Goal: Task Accomplishment & Management: Manage account settings

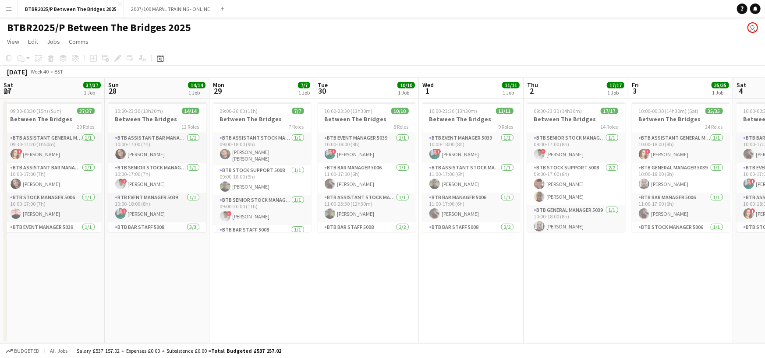
scroll to position [774, 0]
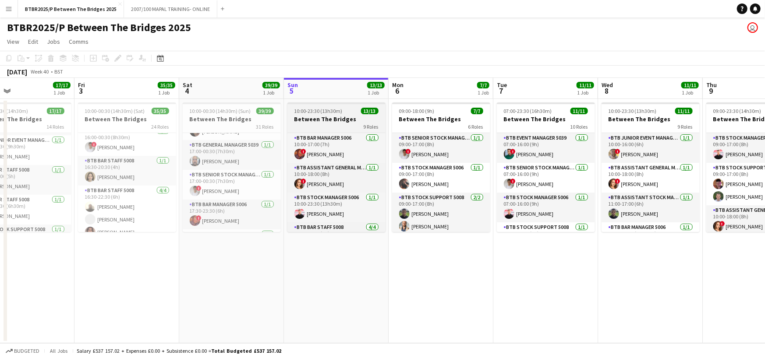
drag, startPoint x: 607, startPoint y: 84, endPoint x: 302, endPoint y: 109, distance: 305.4
click at [314, 109] on app-calendar-viewport "Mon 29 7/7 1 Job Tue 30 10/10 1 Job Wed 1 11/11 1 Job Thu 2 17/17 1 Job Fri 3 3…" at bounding box center [382, 210] width 765 height 265
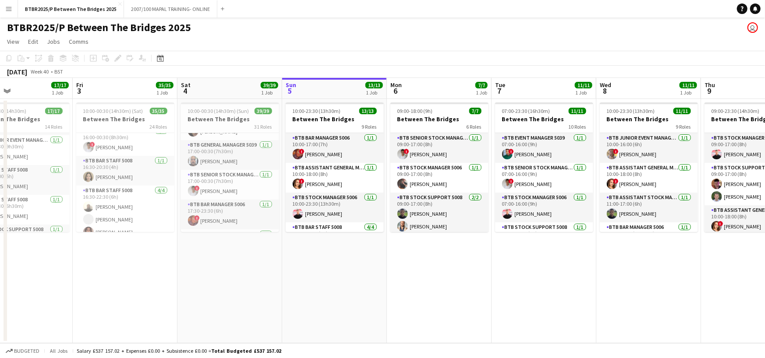
click at [9, 8] on app-icon "Menu" at bounding box center [8, 8] width 7 height 7
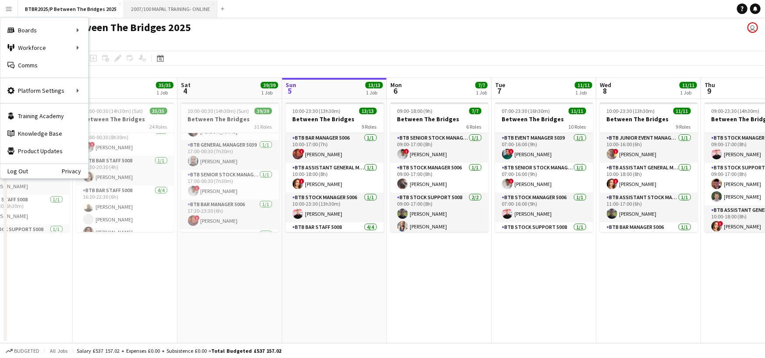
click at [167, 8] on button "2007/100 MAPAL TRAINING- ONLINE Close" at bounding box center [170, 8] width 93 height 17
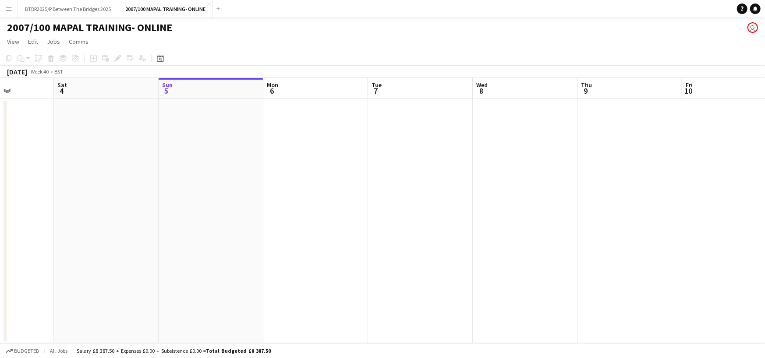
scroll to position [0, 252]
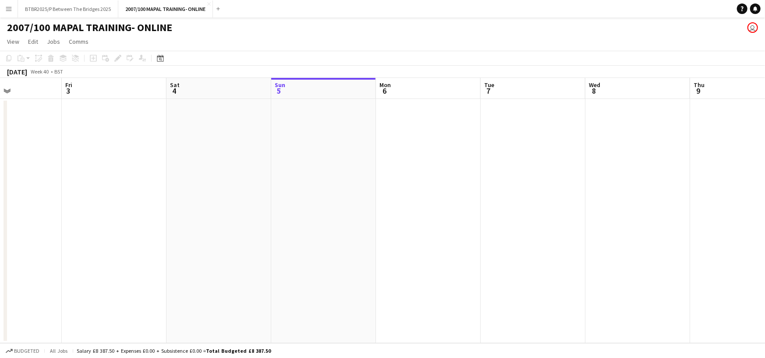
drag, startPoint x: 146, startPoint y: 92, endPoint x: 312, endPoint y: 90, distance: 166.4
click at [312, 90] on app-calendar-viewport "Tue 30 Wed 1 Thu 2 Fri 3 Sat 4 Sun 5 Mon 6 Tue 7 Wed 8 Thu 9 Fri 10 Sat 11 Sun …" at bounding box center [382, 210] width 765 height 265
click at [207, 90] on app-board-header-date "Sat 4" at bounding box center [218, 88] width 105 height 21
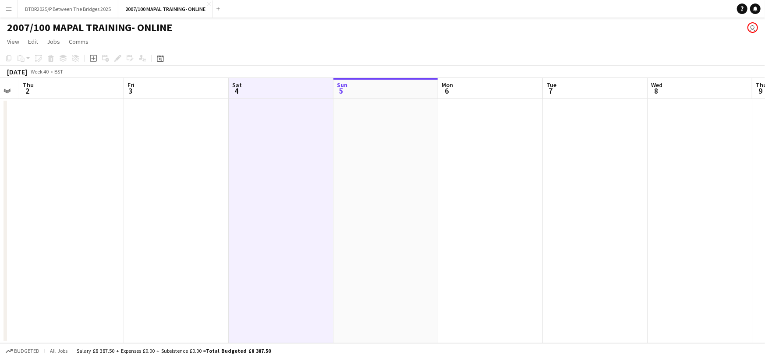
scroll to position [0, 179]
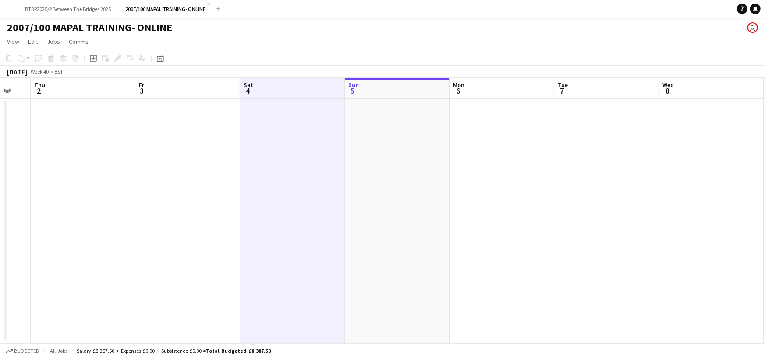
drag, startPoint x: 95, startPoint y: 90, endPoint x: 169, endPoint y: 85, distance: 73.7
click at [169, 85] on app-calendar-viewport "Tue 30 Wed 1 Thu 2 Fri 3 Sat 4 Sun 5 Mon 6 Tue 7 Wed 8 Thu 9 Fri 10 Sat 11 Sun …" at bounding box center [382, 210] width 765 height 265
click at [169, 85] on app-board-header-date "Fri 3" at bounding box center [187, 88] width 105 height 21
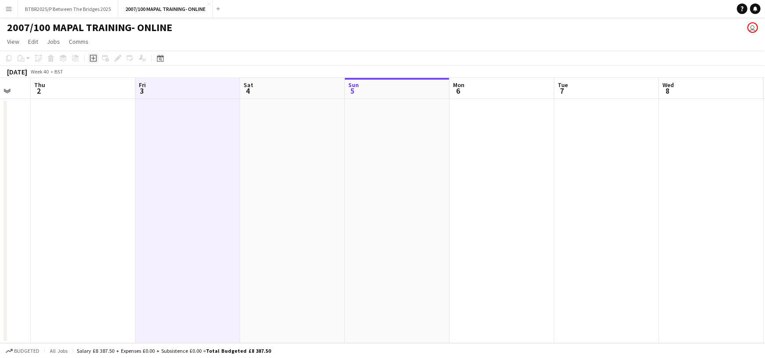
click at [88, 59] on div "Add job" at bounding box center [93, 58] width 11 height 11
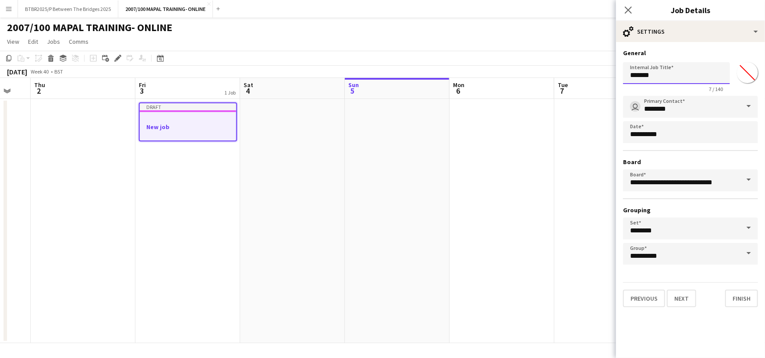
click at [661, 73] on input "*******" at bounding box center [676, 73] width 107 height 22
type input "*"
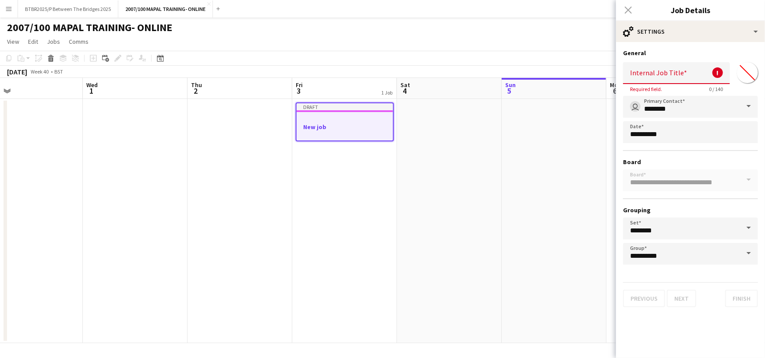
drag, startPoint x: 280, startPoint y: 118, endPoint x: 558, endPoint y: 121, distance: 277.7
click at [558, 121] on app-calendar-viewport "Sun 28 Mon 29 Tue 30 Wed 1 Thu 2 Fri 3 1 Job Sat 4 Sun 5 Mon 6 Tue 7 Wed 8 Thu …" at bounding box center [382, 210] width 765 height 265
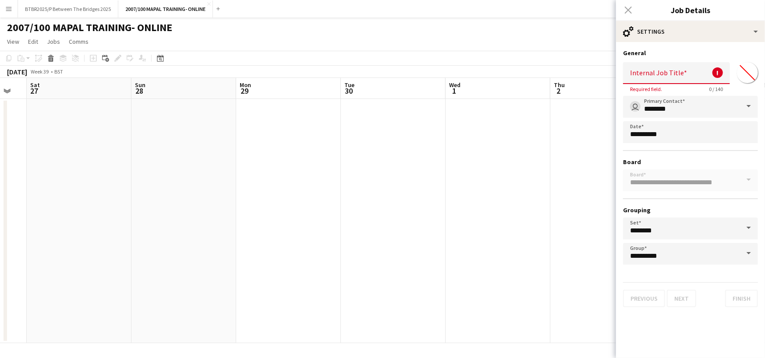
drag, startPoint x: 225, startPoint y: 125, endPoint x: 572, endPoint y: 120, distance: 347.3
click at [572, 120] on app-calendar-viewport "Thu 25 Fri 26 Sat 27 Sun 28 Mon 29 Tue 30 Wed 1 Thu 2 Fri 3 1 Job Sat 4 Sun 5 M…" at bounding box center [382, 210] width 765 height 265
drag, startPoint x: 242, startPoint y: 160, endPoint x: 649, endPoint y: 155, distance: 406.5
click at [651, 154] on body "Menu Boards Boards Boards All jobs Status Workforce Workforce My Workforce Recr…" at bounding box center [382, 179] width 765 height 358
drag, startPoint x: 208, startPoint y: 173, endPoint x: 578, endPoint y: 173, distance: 369.6
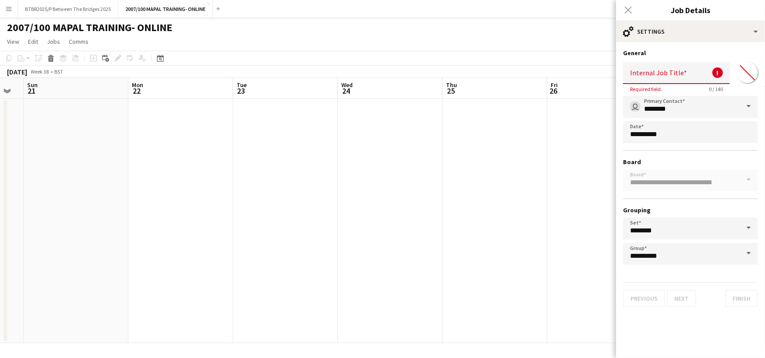
click at [588, 173] on app-calendar-viewport "Thu 18 Fri 19 Sat 20 Sun 21 Mon 22 Tue 23 Wed 24 Thu 25 Fri 26 Sat 27 Sun 28 Mo…" at bounding box center [382, 210] width 765 height 265
drag, startPoint x: 198, startPoint y: 190, endPoint x: 586, endPoint y: 190, distance: 388.5
click at [589, 190] on app-calendar-viewport "Tue 16 Wed 17 Thu 18 Fri 19 Sat 20 Sun 21 Mon 22 Tue 23 Wed 24 Thu 25 Fri 26 Sa…" at bounding box center [382, 210] width 765 height 265
drag, startPoint x: 124, startPoint y: 195, endPoint x: 502, endPoint y: 194, distance: 378.4
click at [502, 194] on app-calendar-viewport "Tue 9 Wed 10 Thu 11 Fri 12 Sat 13 Sun 14 Mon 15 Tue 16 Wed 17 Thu 18 Fri 19 Sat…" at bounding box center [382, 210] width 765 height 265
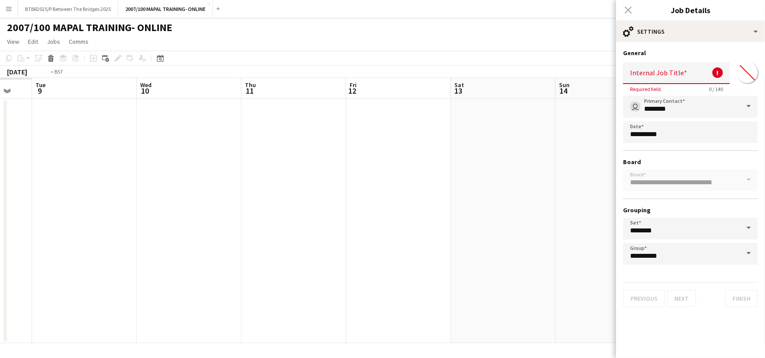
drag, startPoint x: 153, startPoint y: 204, endPoint x: 533, endPoint y: 203, distance: 379.3
click at [561, 203] on app-calendar-viewport "Sun 7 Mon 8 Tue 9 Wed 10 Thu 11 Fri 12 Sat 13 Sun 14 Mon 15 Tue 16 Wed 17 Thu 1…" at bounding box center [382, 210] width 765 height 265
drag, startPoint x: 166, startPoint y: 207, endPoint x: 566, endPoint y: 206, distance: 399.4
click at [566, 206] on app-calendar-viewport "Fri 5 Sat 6 1/1 1 Job Sun 7 Mon 8 Tue 9 Wed 10 Thu 11 Fri 12 Sat 13 Sun 14 Mon …" at bounding box center [382, 210] width 765 height 265
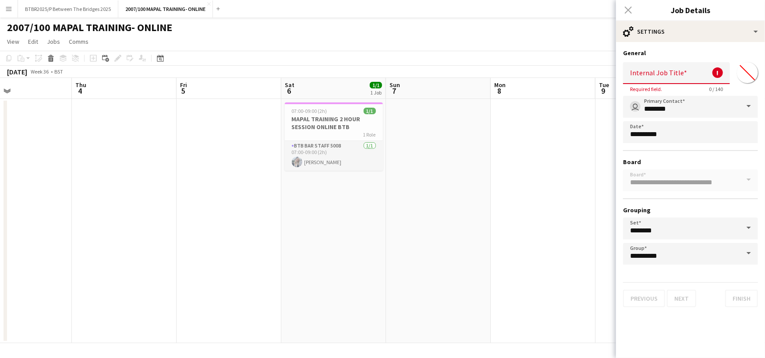
click at [658, 77] on input "Internal Job Title" at bounding box center [676, 73] width 107 height 22
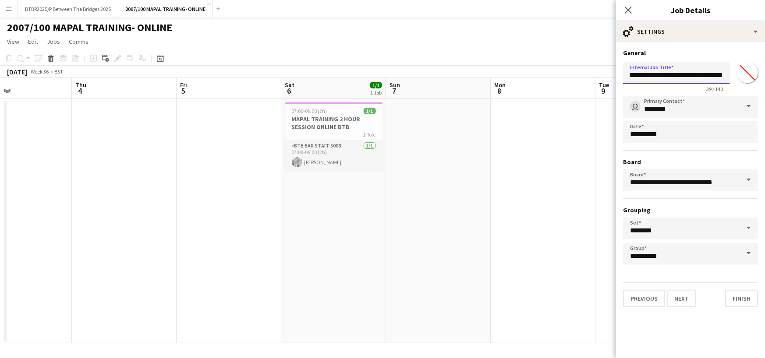
scroll to position [0, 45]
type input "**********"
click at [528, 162] on app-date-cell at bounding box center [543, 221] width 105 height 244
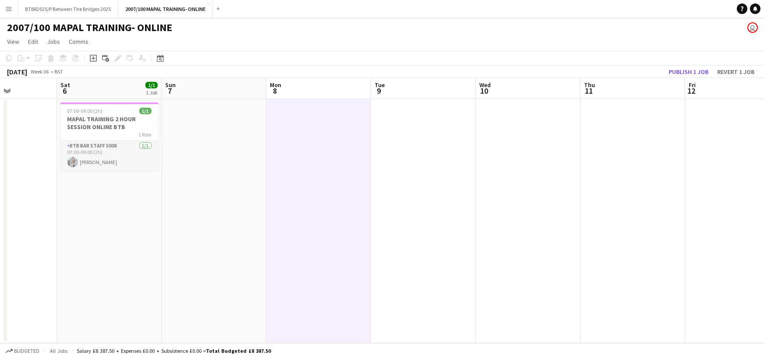
drag, startPoint x: 644, startPoint y: 92, endPoint x: 196, endPoint y: 134, distance: 450.4
click at [198, 134] on app-calendar-viewport "Wed 3 Thu 4 Fri 5 Sat 6 1/1 1 Job Sun 7 Mon 8 Tue 9 Wed 10 Thu 11 Fri 12 Sat 13…" at bounding box center [382, 210] width 765 height 265
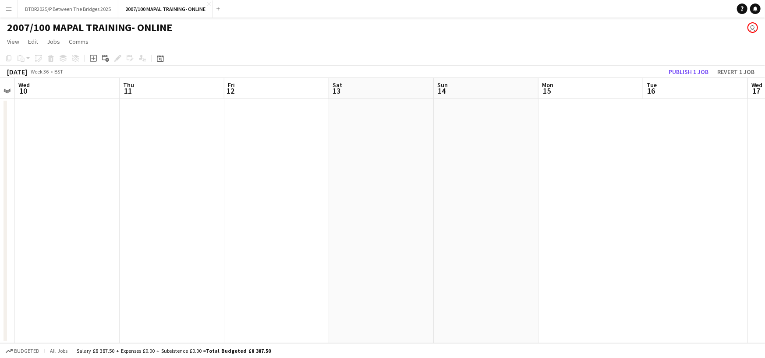
drag, startPoint x: 677, startPoint y: 84, endPoint x: 215, endPoint y: 150, distance: 466.8
click at [216, 150] on app-calendar-viewport "Sun 7 Mon 8 Tue 9 Wed 10 Thu 11 Fri 12 Sat 13 Sun 14 Mon 15 Tue 16 Wed 17 Thu 1…" at bounding box center [382, 210] width 765 height 265
drag, startPoint x: 703, startPoint y: 90, endPoint x: 168, endPoint y: 155, distance: 539.0
click at [169, 155] on app-calendar-viewport "Thu 11 Fri 12 Sat 13 Sun 14 Mon 15 Tue 16 Wed 17 Thu 18 Fri 19 Sat 20 Sun 21 Mo…" at bounding box center [382, 210] width 765 height 265
drag, startPoint x: 632, startPoint y: 91, endPoint x: 191, endPoint y: 136, distance: 442.9
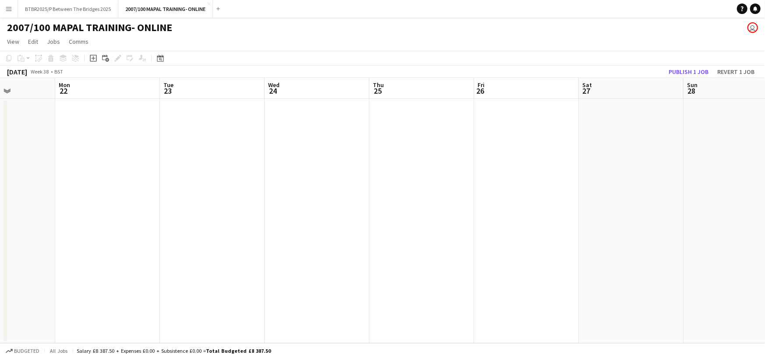
click at [192, 135] on app-calendar-viewport "Fri 19 Sat 20 Sun 21 Mon 22 Tue 23 Wed 24 Thu 25 Fri 26 Sat 27 Sun 28 Mon 29 Tu…" at bounding box center [382, 210] width 765 height 265
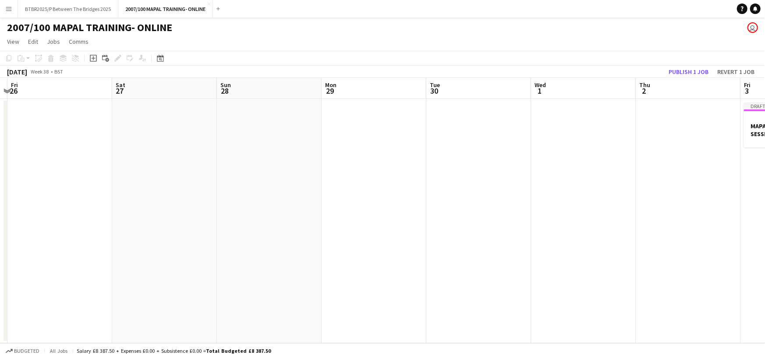
drag, startPoint x: 693, startPoint y: 88, endPoint x: 207, endPoint y: 144, distance: 488.9
click at [207, 144] on app-calendar-viewport "Tue 23 Wed 24 Thu 25 Fri 26 Sat 27 Sun 28 Mon 29 Tue 30 Wed 1 Thu 2 Fri 3 1 Job…" at bounding box center [382, 210] width 765 height 265
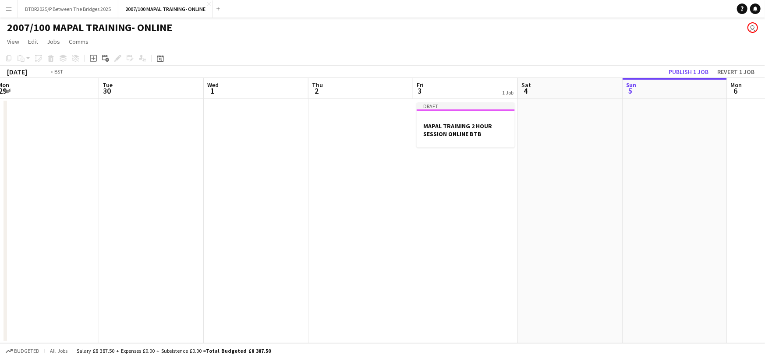
drag, startPoint x: 681, startPoint y: 89, endPoint x: 263, endPoint y: 145, distance: 422.3
click at [276, 142] on app-calendar-viewport "Thu 25 Fri 26 Sat 27 Sun 28 Mon 29 Tue 30 Wed 1 Thu 2 Fri 3 1 Job Sat 4 Sun 5 M…" at bounding box center [382, 210] width 765 height 265
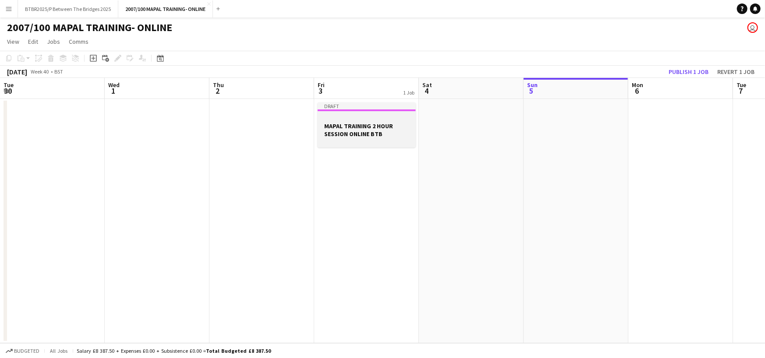
click at [387, 133] on h3 "MAPAL TRAINING 2 HOUR SESSION ONLINE BTB" at bounding box center [367, 130] width 98 height 16
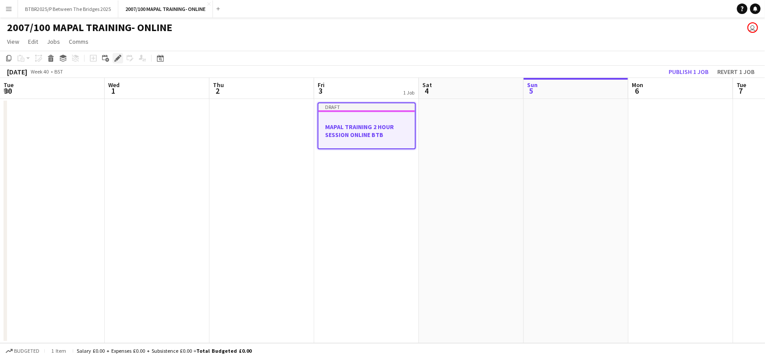
click at [118, 59] on icon "Edit" at bounding box center [117, 58] width 7 height 7
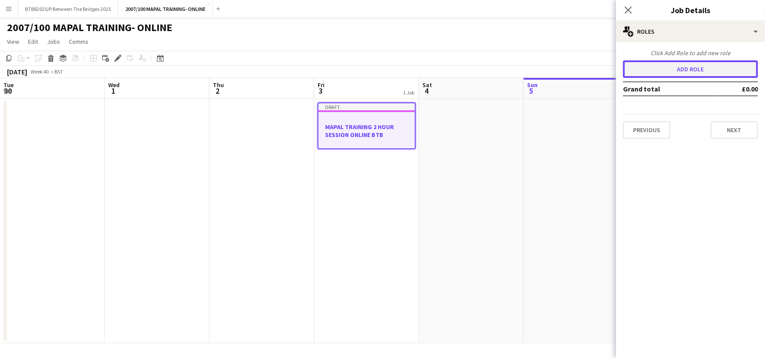
click at [636, 71] on button "Add role" at bounding box center [690, 69] width 135 height 18
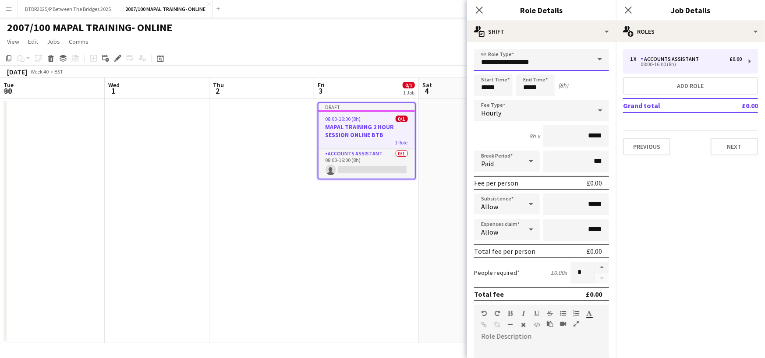
click at [514, 62] on input "**********" at bounding box center [541, 60] width 135 height 22
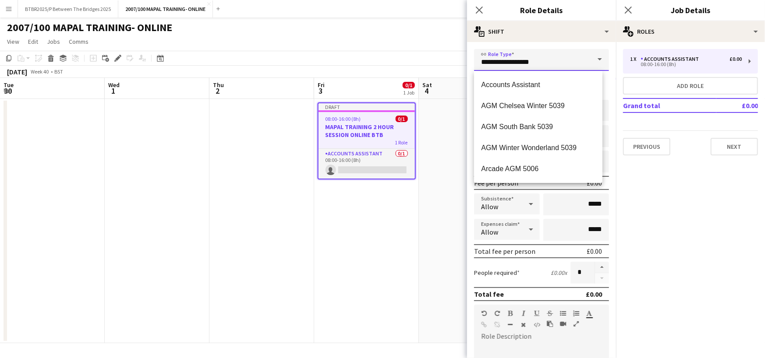
click at [514, 62] on input "**********" at bounding box center [541, 60] width 135 height 22
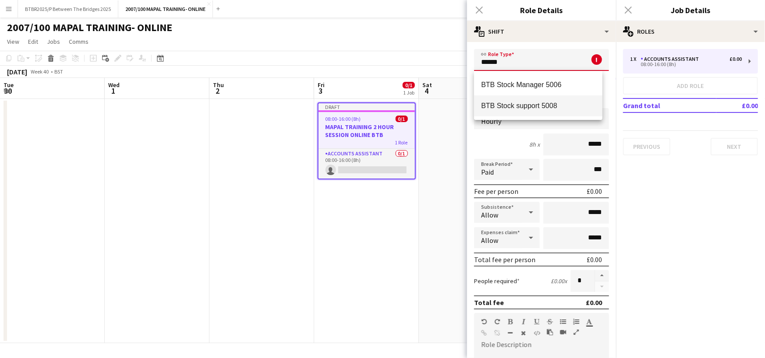
click at [535, 106] on span "BTB Stock support 5008" at bounding box center [538, 106] width 114 height 8
type input "**********"
type input "******"
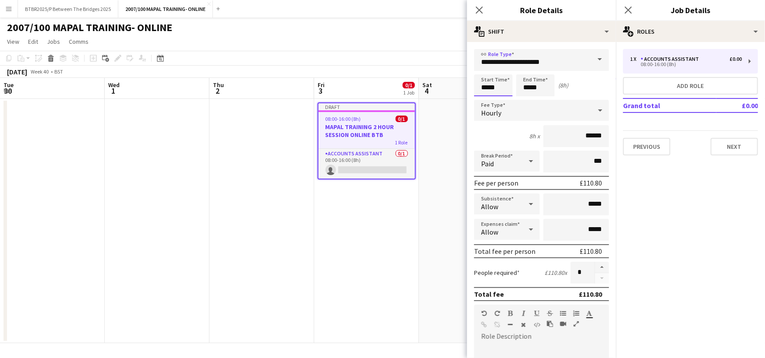
click at [499, 91] on input "*****" at bounding box center [493, 85] width 39 height 22
type input "*****"
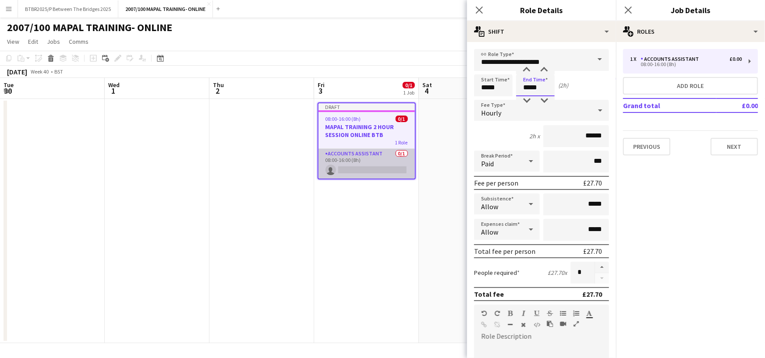
type input "*****"
click at [368, 173] on app-card-role "Accounts Assistant 0/1 08:00-16:00 (8h) single-neutral-actions" at bounding box center [366, 164] width 96 height 30
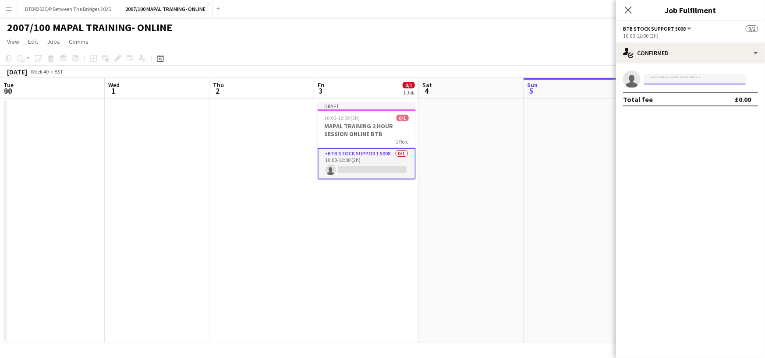
click at [657, 82] on input at bounding box center [695, 79] width 102 height 11
type input "**********"
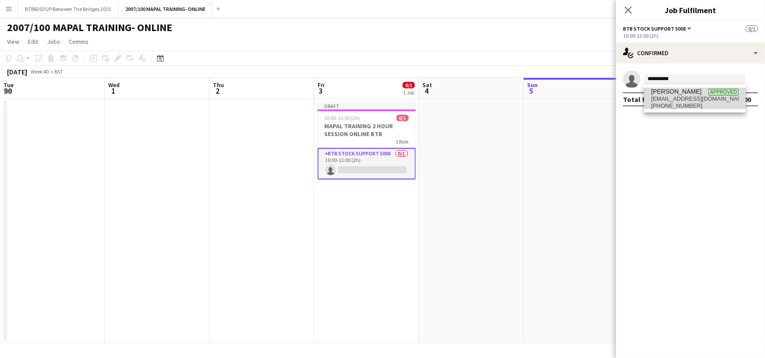
click at [671, 102] on span "[PHONE_NUMBER]" at bounding box center [695, 105] width 88 height 7
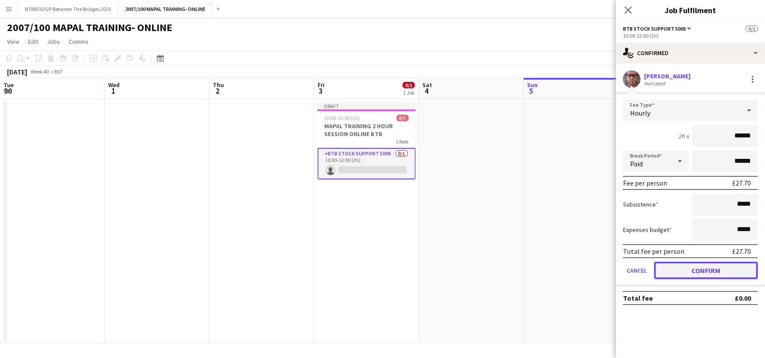
click at [720, 262] on button "Confirm" at bounding box center [706, 271] width 104 height 18
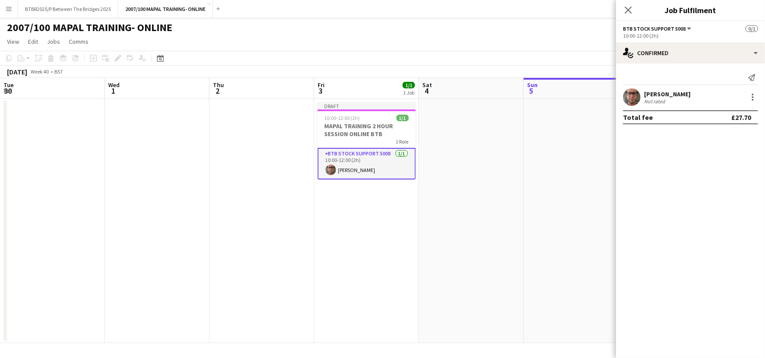
click at [591, 47] on app-page-menu "View Day view expanded Day view collapsed Month view Date picker Jump to [DATE]…" at bounding box center [382, 42] width 765 height 17
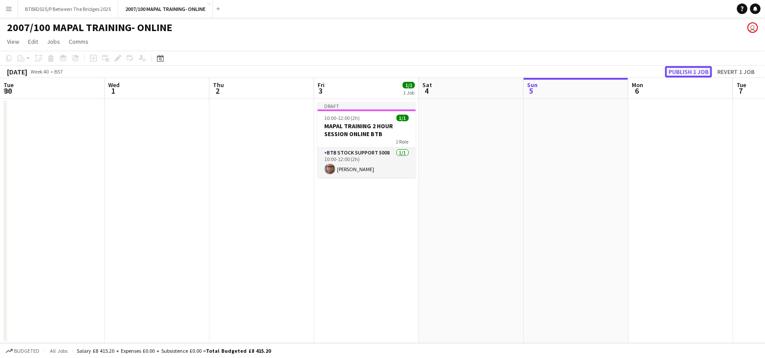
click at [678, 69] on button "Publish 1 job" at bounding box center [688, 71] width 47 height 11
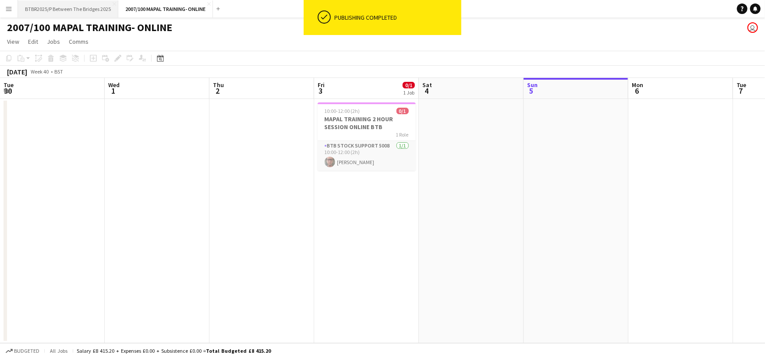
click at [76, 7] on button "BTBR2025/P Between The Bridges 2025 Close" at bounding box center [68, 8] width 100 height 17
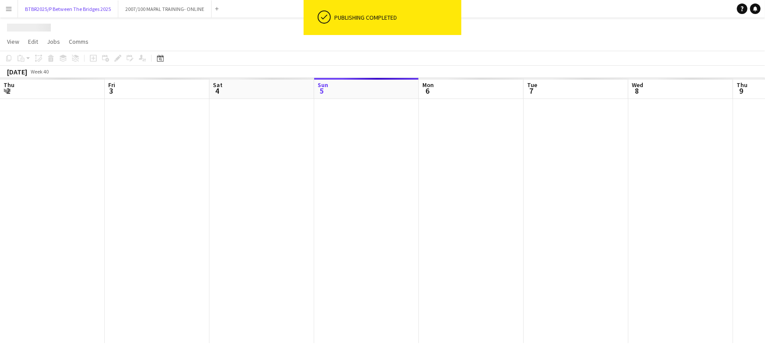
scroll to position [0, 209]
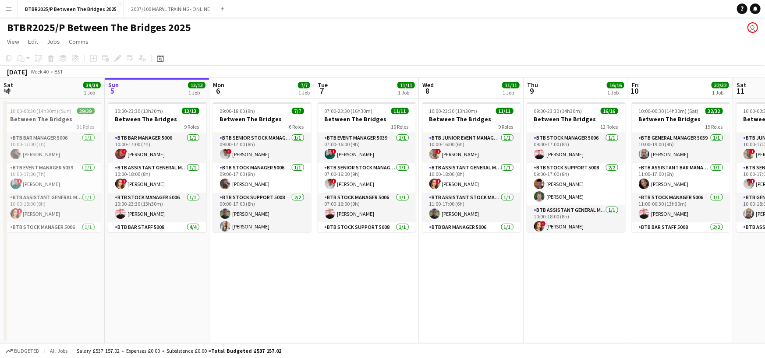
click at [13, 10] on button "Menu" at bounding box center [9, 9] width 18 height 18
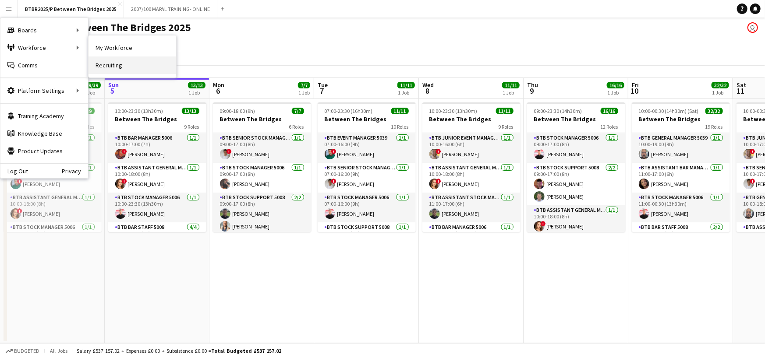
click at [121, 60] on link "Recruiting" at bounding box center [132, 65] width 88 height 18
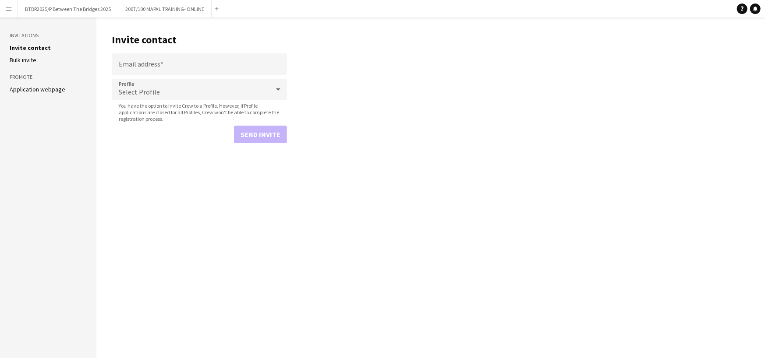
click at [0, 8] on button "Menu" at bounding box center [9, 9] width 18 height 18
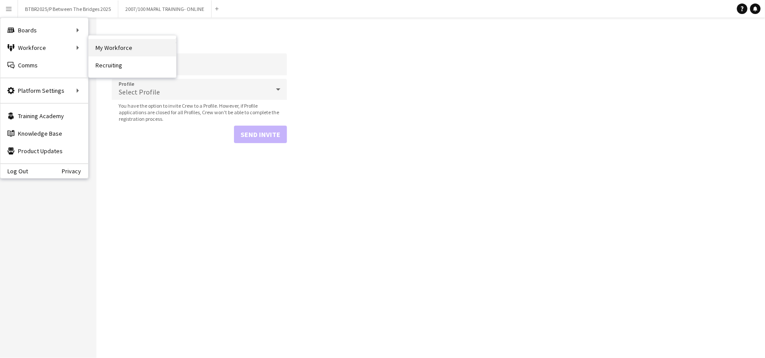
click at [97, 50] on link "My Workforce" at bounding box center [132, 48] width 88 height 18
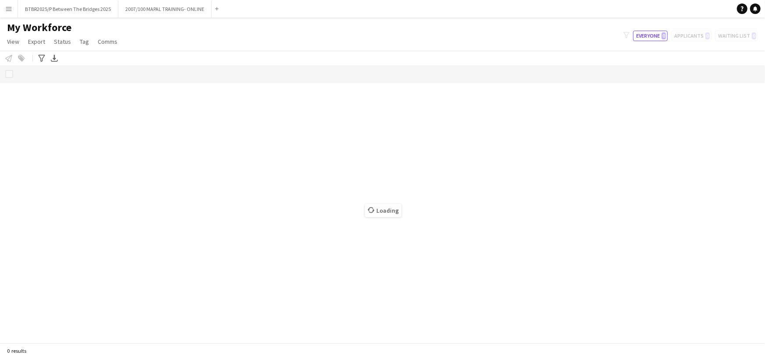
click at [9, 7] on app-icon "Menu" at bounding box center [8, 8] width 7 height 7
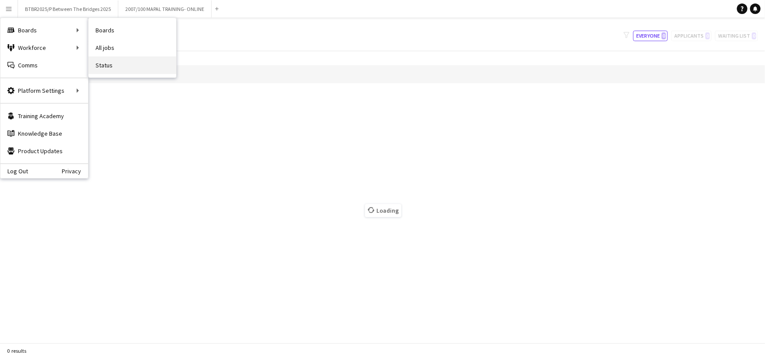
click at [133, 65] on link "Status" at bounding box center [132, 65] width 88 height 18
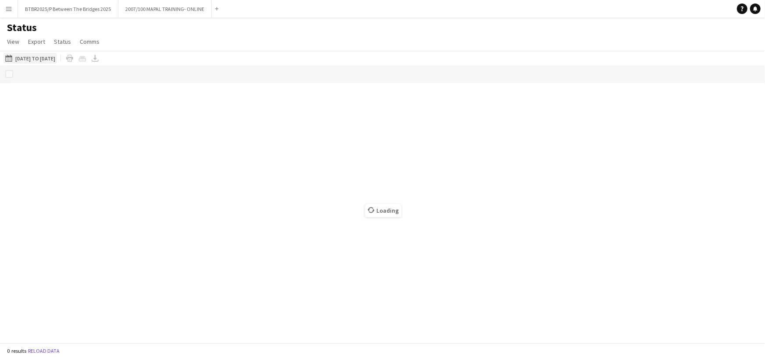
click at [57, 56] on button "[DATE] to [DATE] [DATE] to [DATE]" at bounding box center [30, 58] width 53 height 11
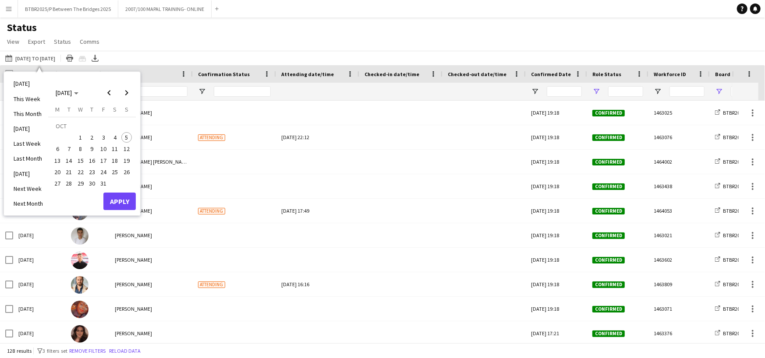
type input "**********"
click at [106, 89] on span "Previous month" at bounding box center [109, 93] width 18 height 18
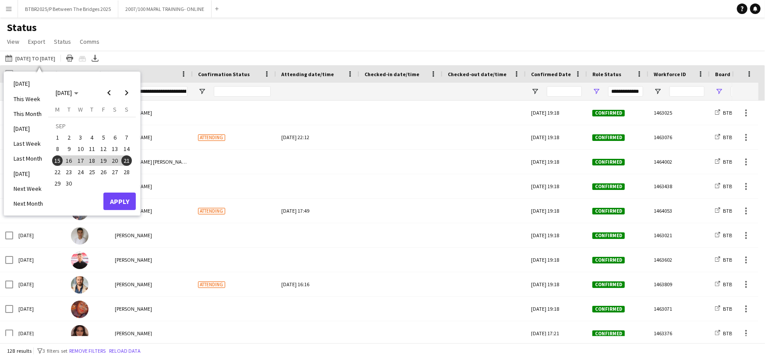
click at [57, 184] on span "29" at bounding box center [57, 184] width 11 height 11
click at [131, 92] on span "Next month" at bounding box center [127, 93] width 18 height 18
click at [131, 137] on span "5" at bounding box center [126, 137] width 11 height 11
click at [122, 201] on button "Apply" at bounding box center [119, 202] width 32 height 18
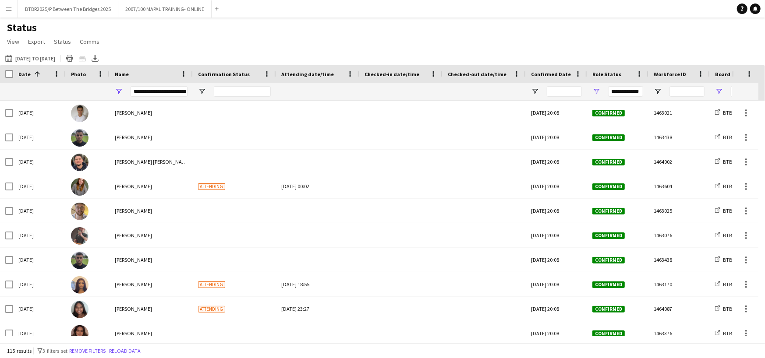
click at [158, 99] on div "**********" at bounding box center [159, 92] width 57 height 18
click at [159, 96] on div "**********" at bounding box center [159, 91] width 57 height 11
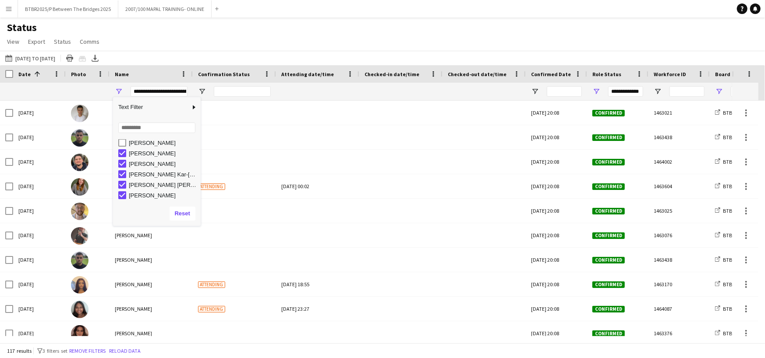
scroll to position [379, 0]
type input "**********"
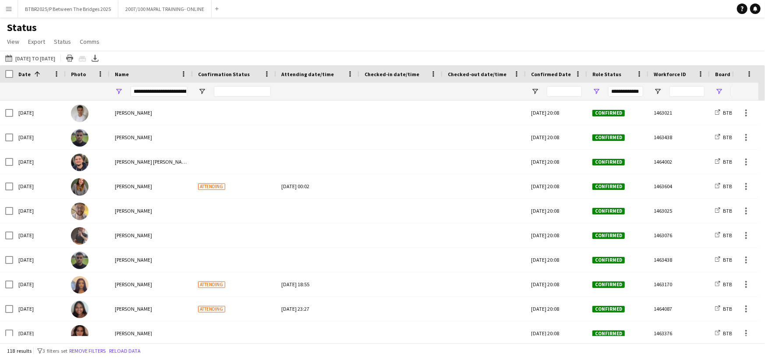
click at [160, 42] on div "Status View Views Default view BTB upload workforce New starters Payroll checks…" at bounding box center [382, 36] width 765 height 30
click at [99, 60] on icon "Export XLSX" at bounding box center [95, 58] width 7 height 7
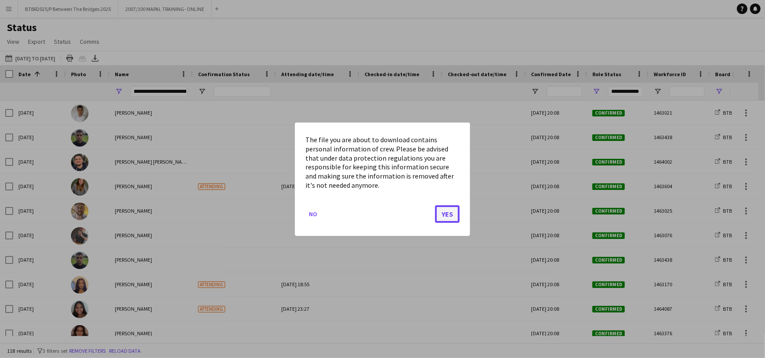
click at [447, 214] on button "Yes" at bounding box center [447, 214] width 25 height 18
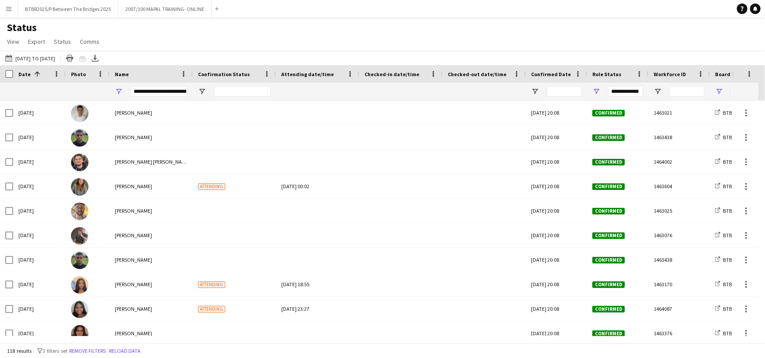
click at [222, 41] on div "Status View Views Default view BTB upload workforce New starters Payroll checks…" at bounding box center [382, 36] width 765 height 30
click at [86, 14] on button "BTBR2025/P Between The Bridges 2025 Close" at bounding box center [68, 8] width 100 height 17
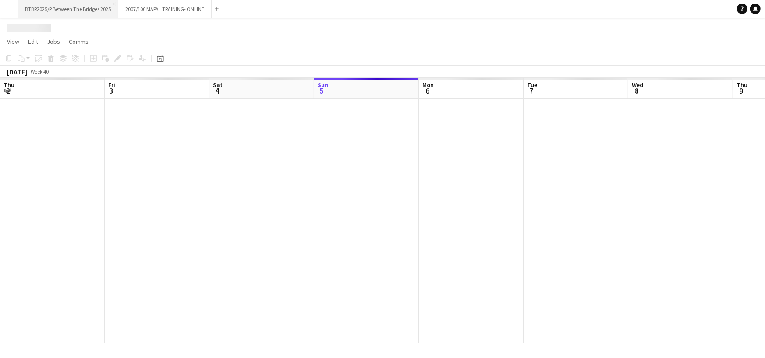
scroll to position [0, 209]
